Goal: Transaction & Acquisition: Purchase product/service

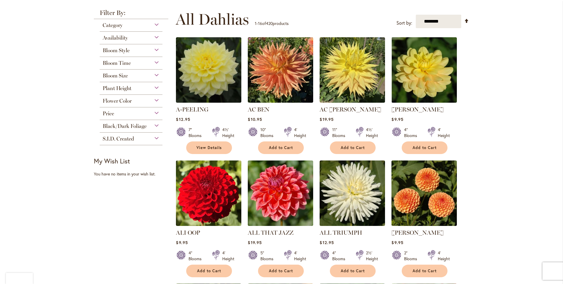
scroll to position [102, 0]
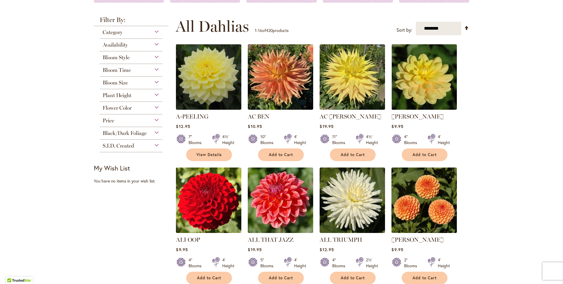
click at [111, 109] on span "Flower Color" at bounding box center [117, 108] width 29 height 6
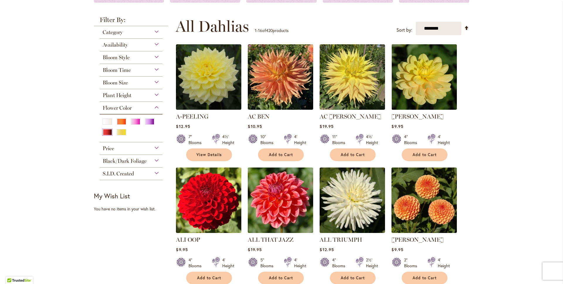
click at [109, 131] on div "Red" at bounding box center [107, 132] width 9 height 6
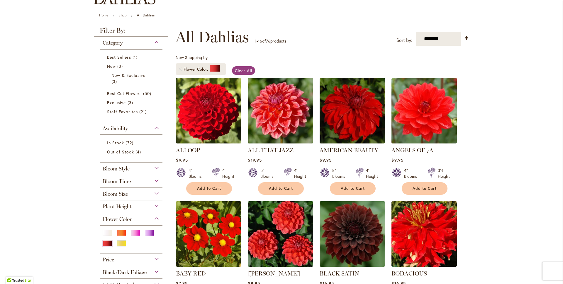
scroll to position [63, 0]
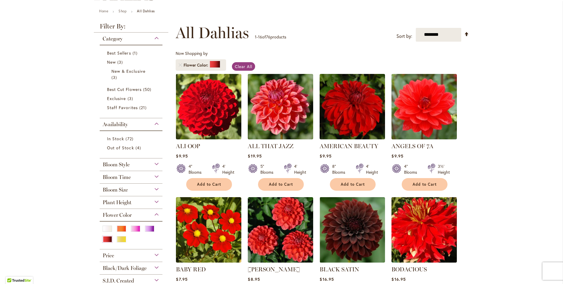
click at [119, 242] on div at bounding box center [123, 240] width 13 height 8
click at [119, 240] on div "Yellow" at bounding box center [121, 239] width 9 height 6
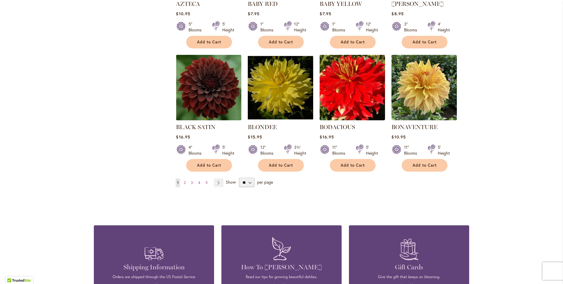
scroll to position [469, 0]
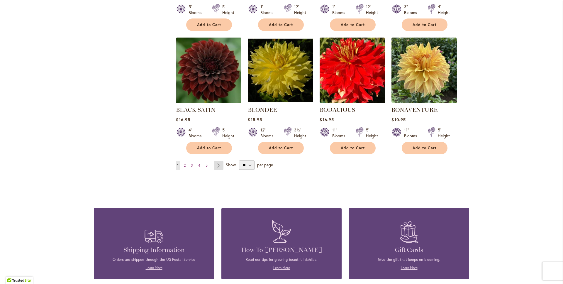
click at [218, 165] on link "Page Next" at bounding box center [219, 165] width 10 height 9
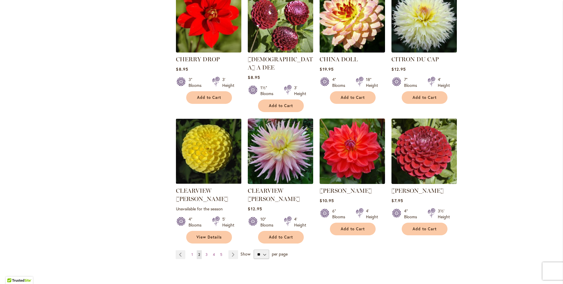
scroll to position [549, 0]
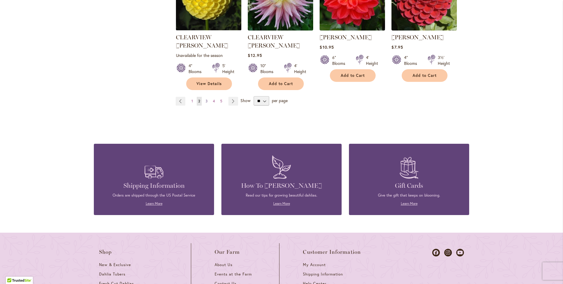
click at [207, 99] on span "3" at bounding box center [207, 101] width 2 height 4
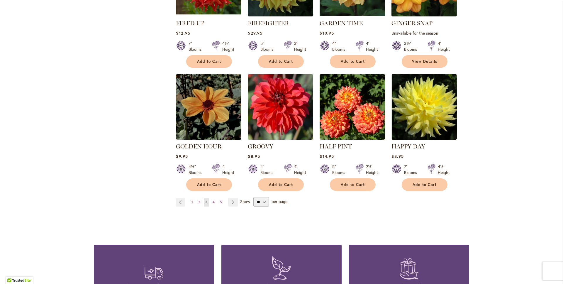
scroll to position [441, 0]
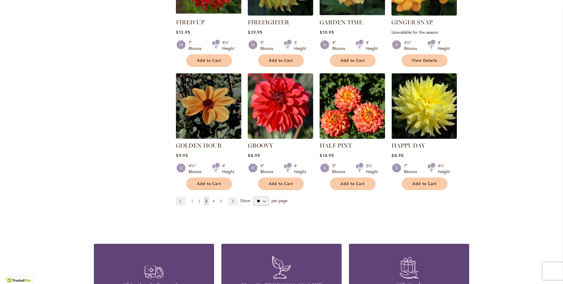
click at [213, 199] on span "4" at bounding box center [214, 201] width 2 height 4
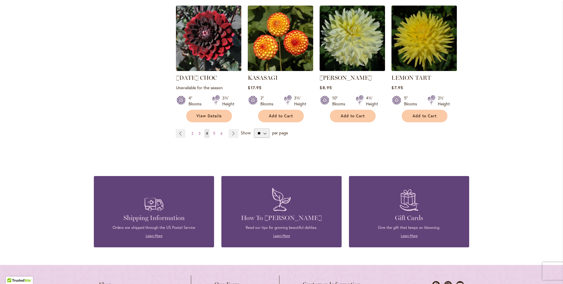
scroll to position [514, 0]
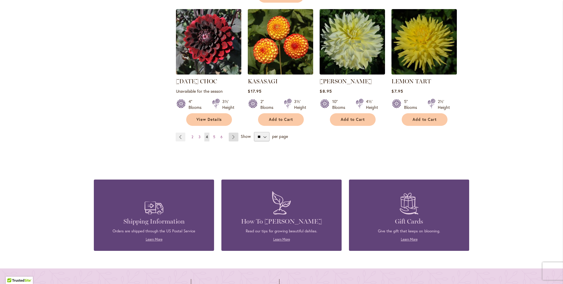
click at [234, 133] on link "Page Next" at bounding box center [234, 137] width 10 height 9
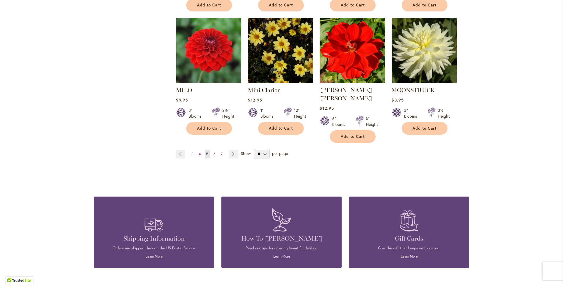
scroll to position [533, 0]
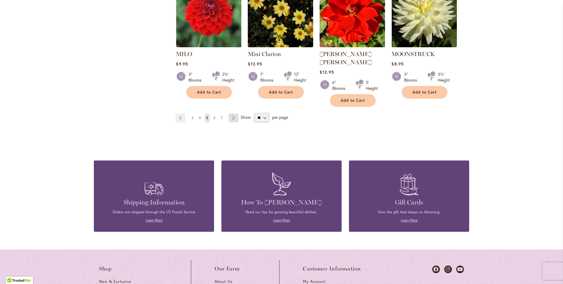
click at [235, 114] on link "Page Next" at bounding box center [234, 118] width 10 height 9
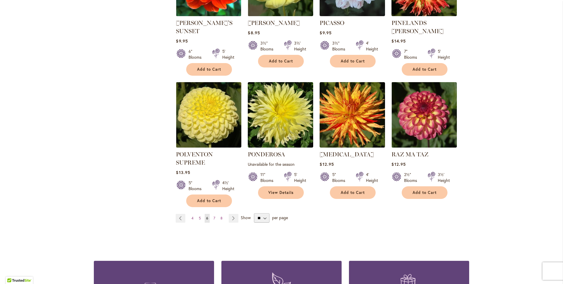
scroll to position [441, 0]
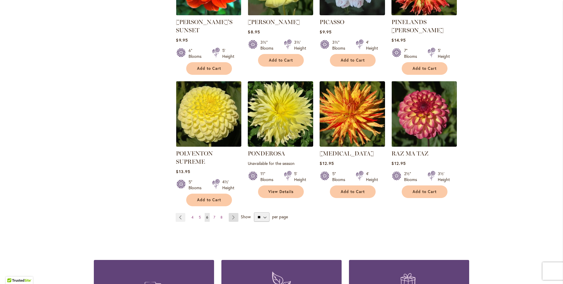
click at [234, 213] on link "Page Next" at bounding box center [234, 217] width 10 height 9
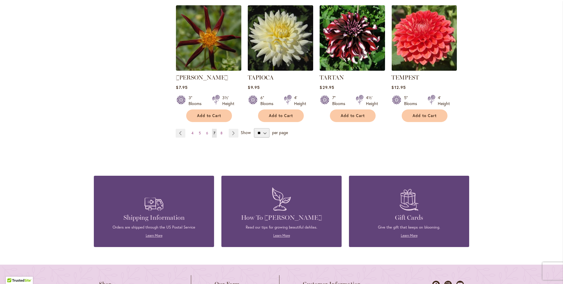
scroll to position [501, 0]
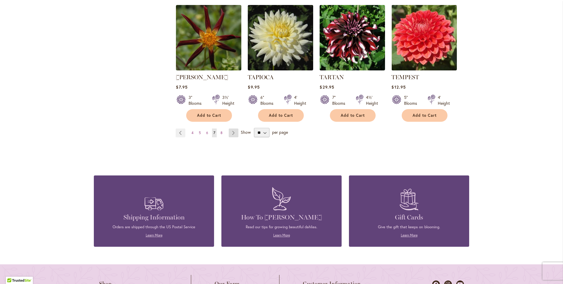
click at [236, 131] on link "Page Next" at bounding box center [234, 132] width 10 height 9
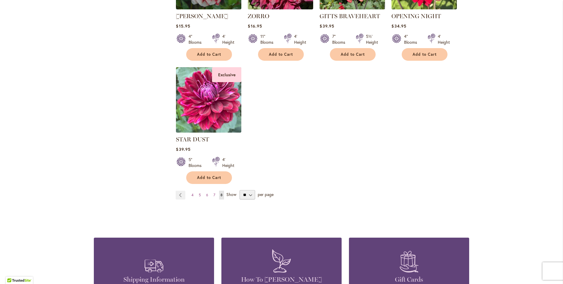
scroll to position [457, 0]
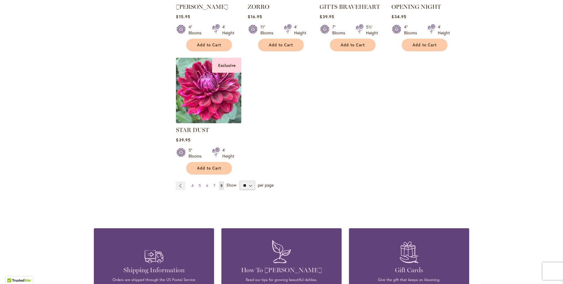
click at [231, 182] on span "Show" at bounding box center [231, 185] width 10 height 6
click at [240, 181] on select "** ** ** **" at bounding box center [248, 185] width 16 height 9
click at [229, 182] on span "Show" at bounding box center [231, 185] width 10 height 6
click at [240, 181] on select "** ** ** **" at bounding box center [248, 185] width 16 height 9
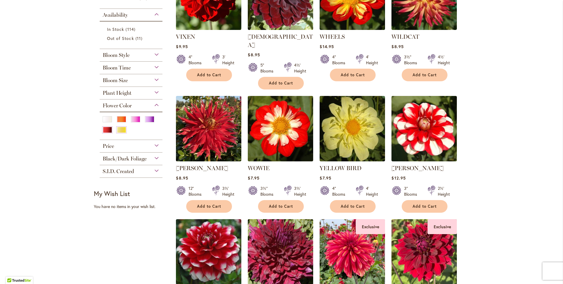
scroll to position [0, 0]
